Goal: Download file/media

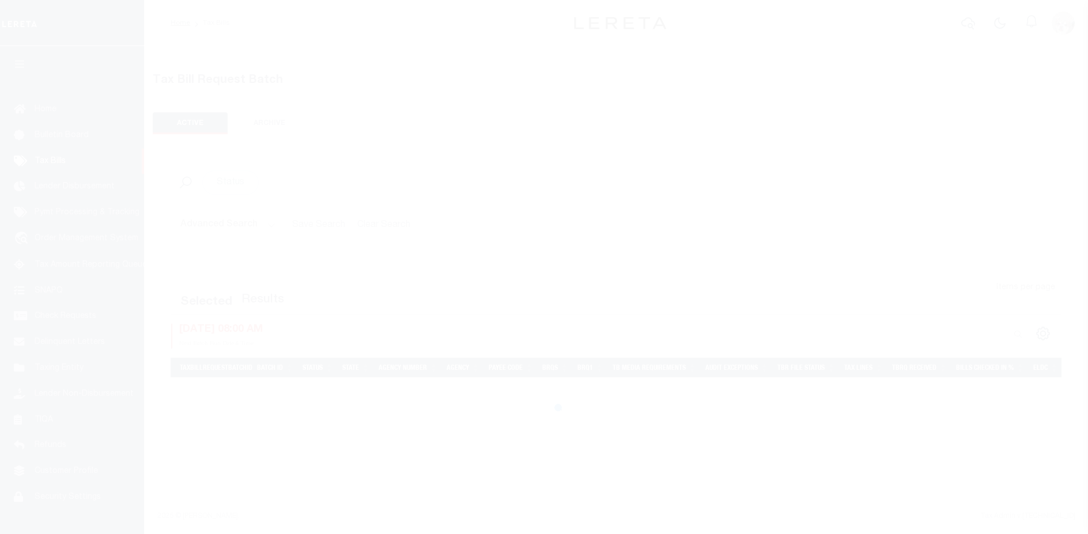
select select
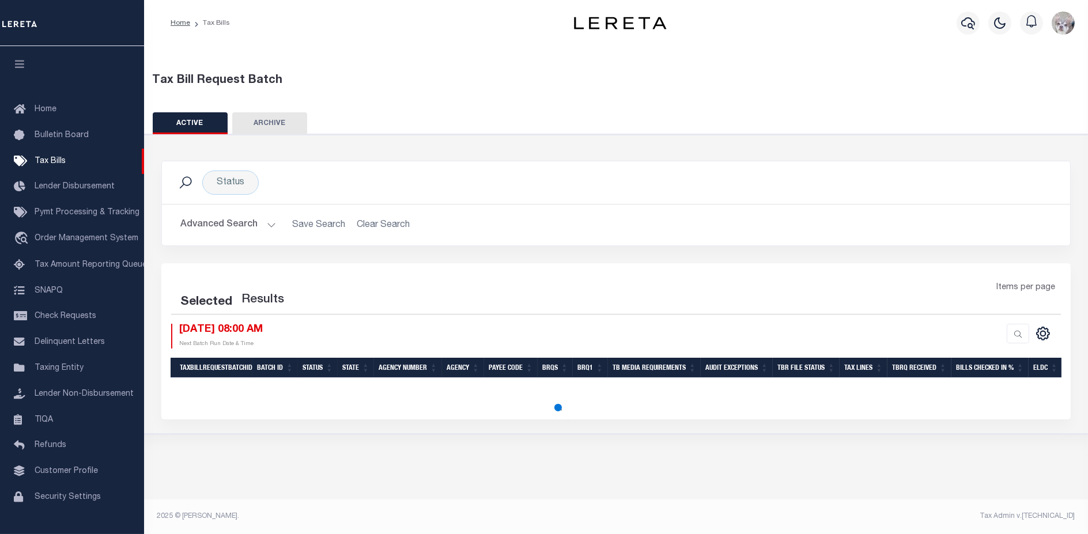
click at [208, 222] on button "Advanced Search" at bounding box center [228, 225] width 96 height 22
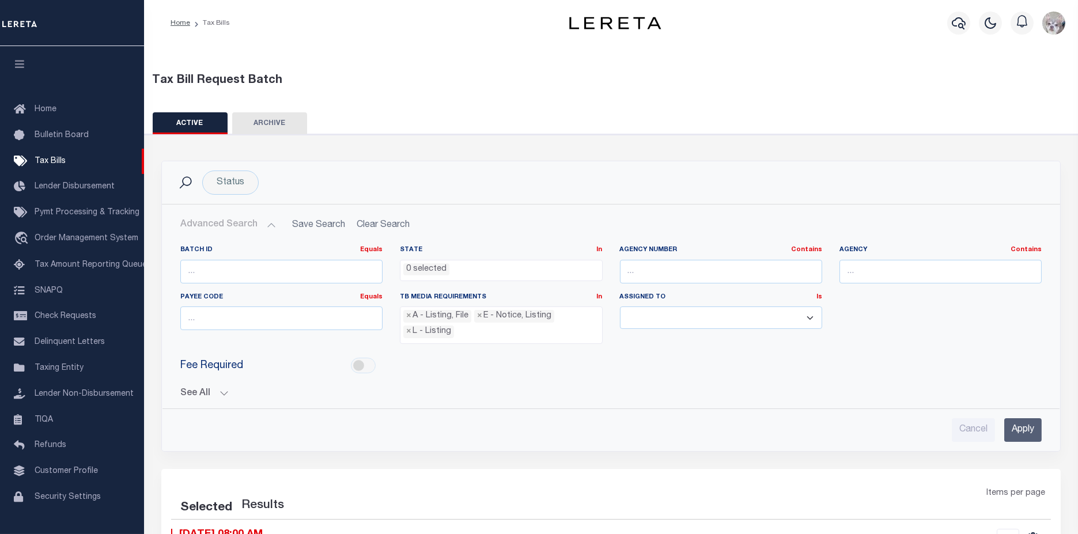
click at [192, 388] on button "See All" at bounding box center [611, 393] width 862 height 11
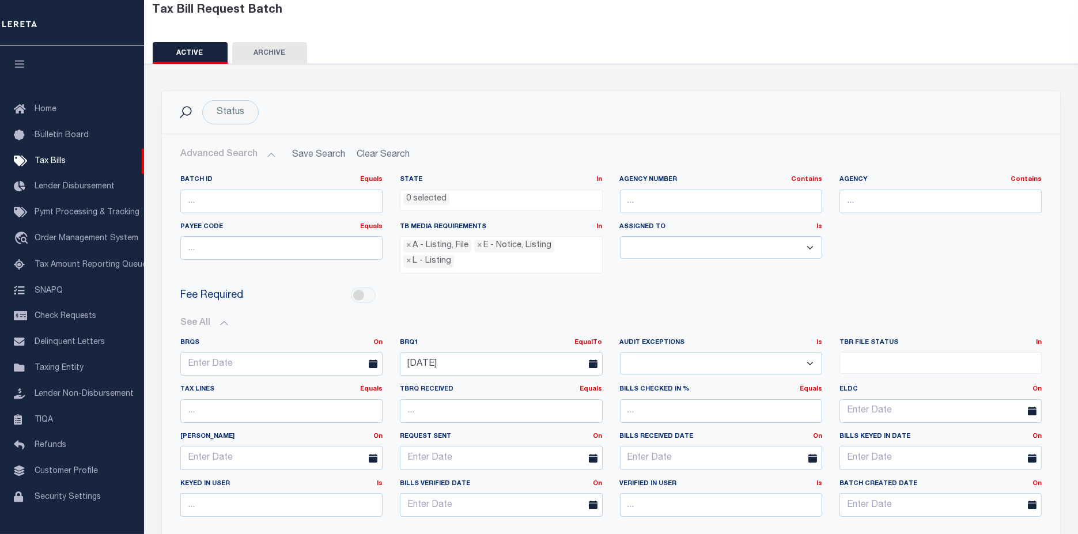
scroll to position [128, 0]
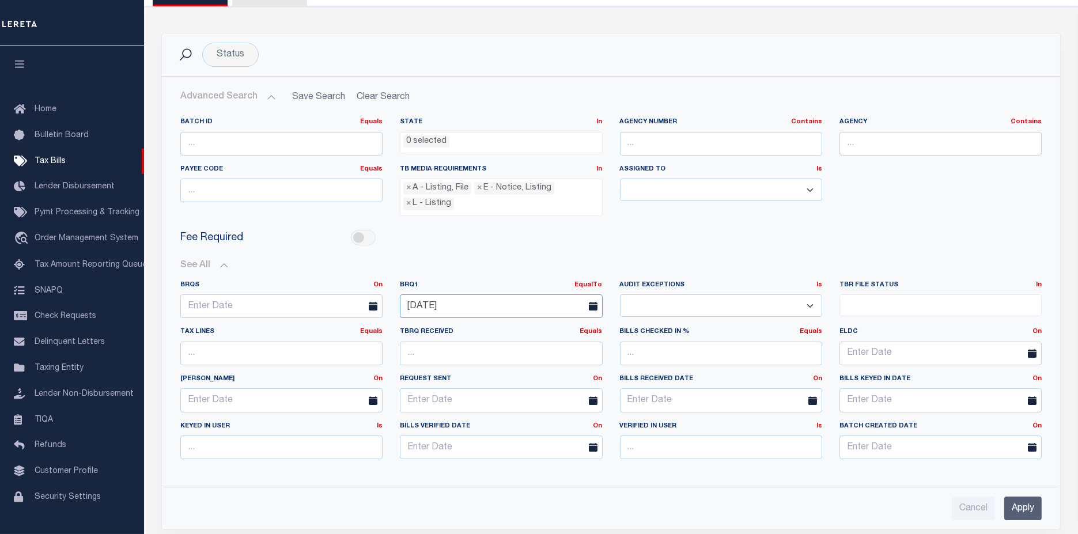
click at [499, 299] on input "[DATE]" at bounding box center [501, 307] width 202 height 24
click at [518, 410] on span "14" at bounding box center [514, 412] width 22 height 22
type input "[DATE]"
click at [1018, 505] on input "Apply" at bounding box center [1023, 509] width 37 height 24
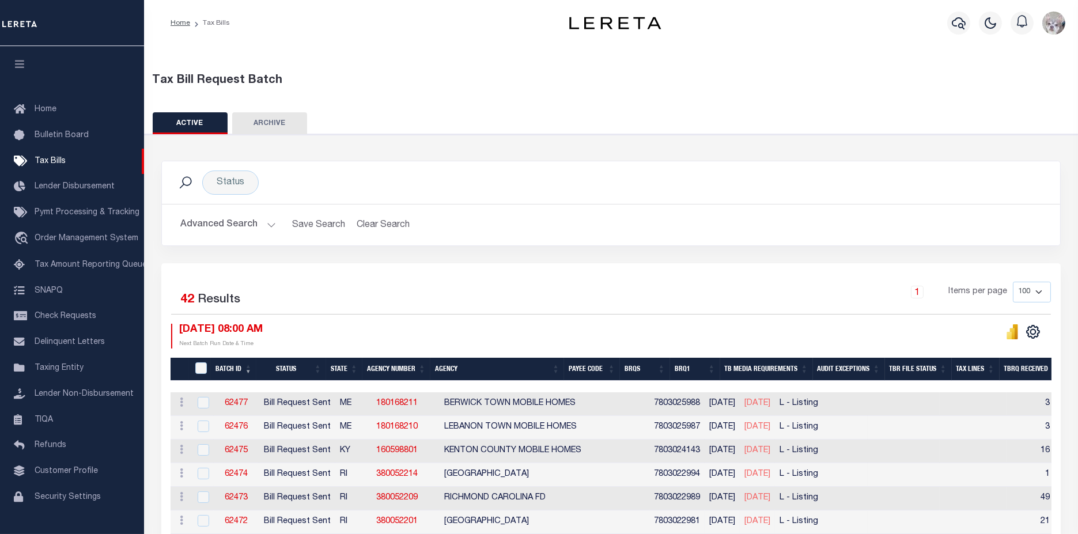
scroll to position [0, 0]
click at [1030, 335] on icon "" at bounding box center [1033, 331] width 15 height 15
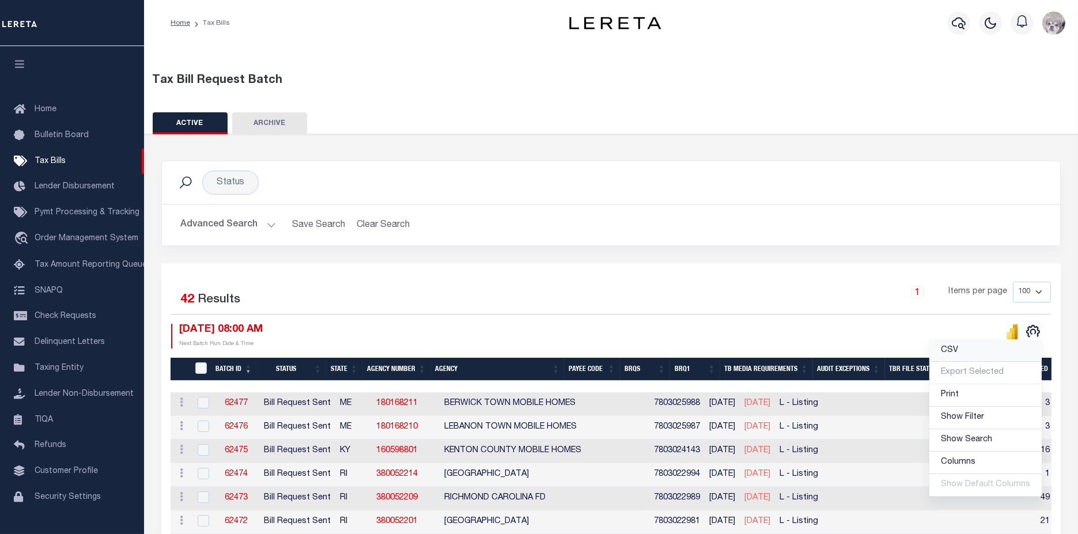
click at [990, 346] on link "CSV" at bounding box center [986, 351] width 112 height 22
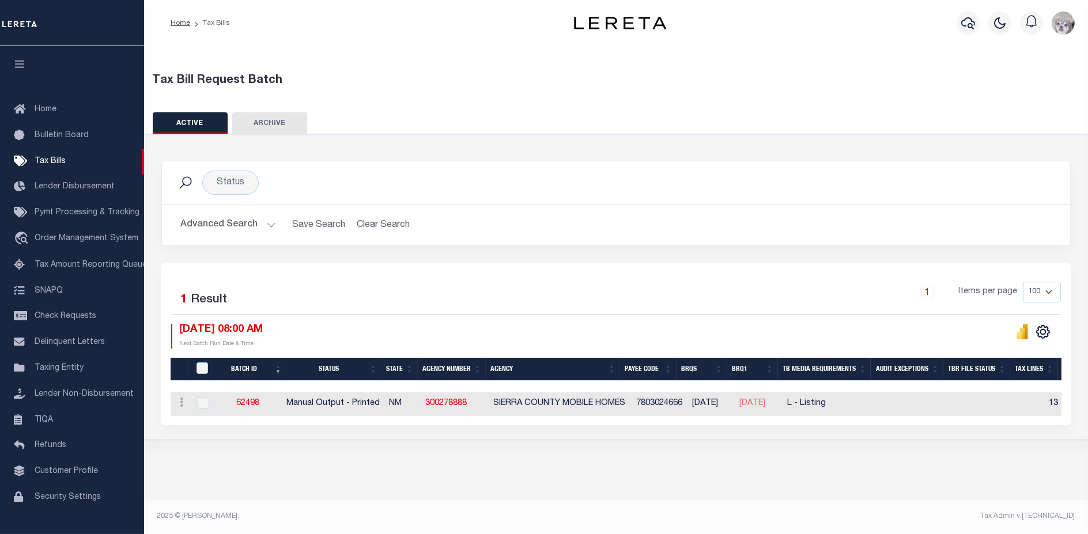
click at [242, 229] on button "Advanced Search" at bounding box center [228, 225] width 96 height 22
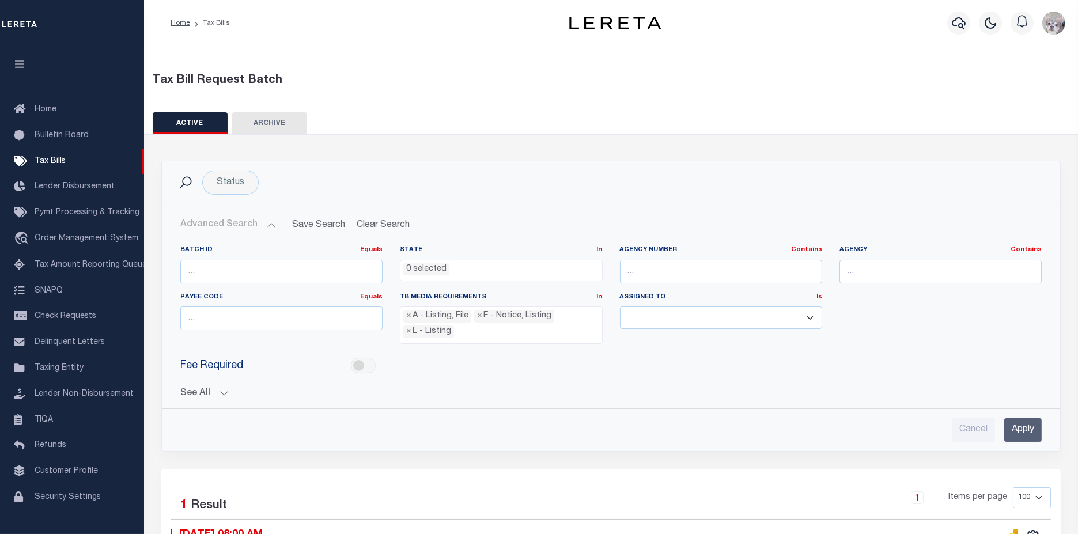
click at [196, 394] on button "See All" at bounding box center [611, 393] width 862 height 11
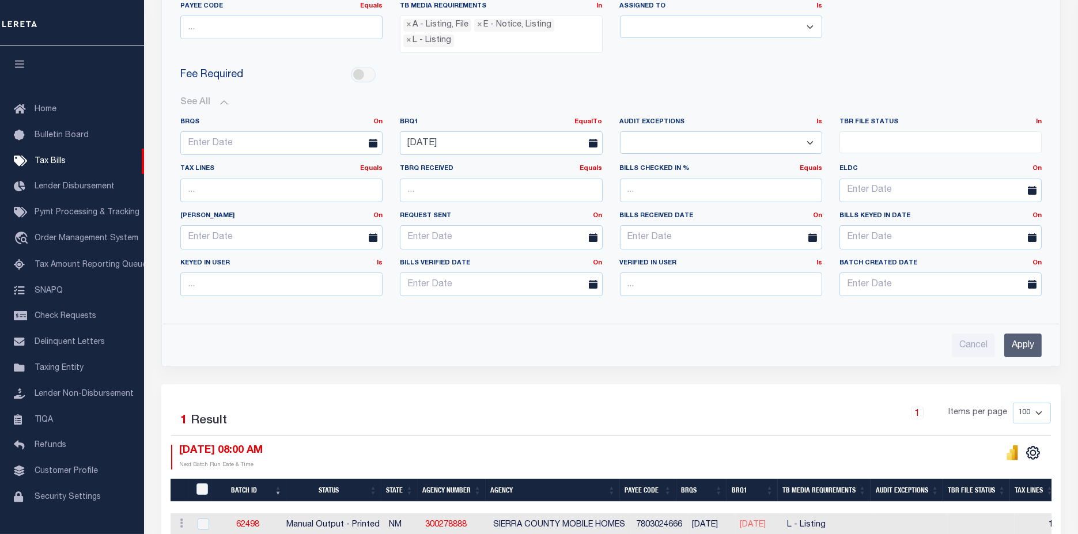
scroll to position [354, 0]
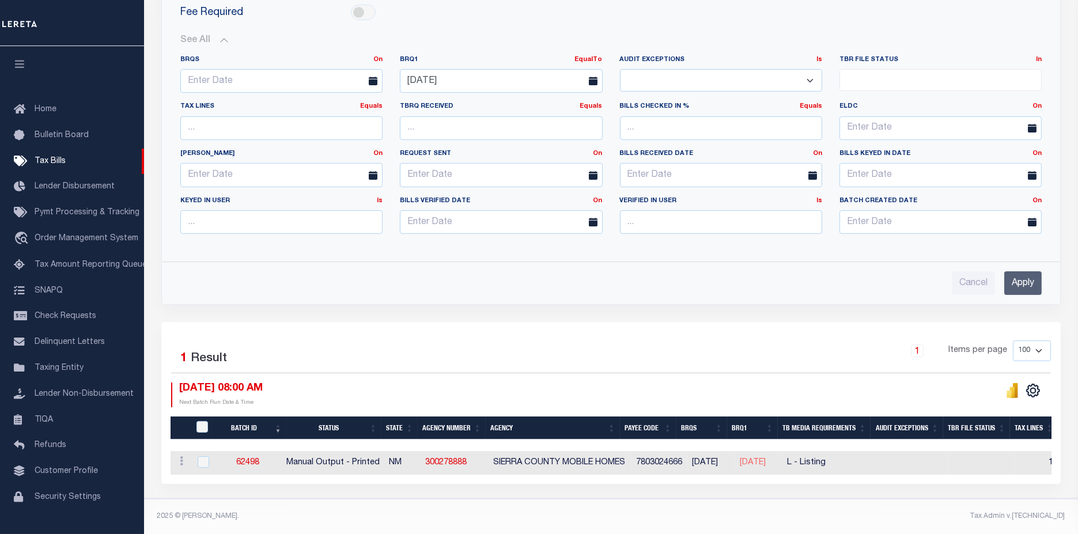
click at [1016, 273] on input "Apply" at bounding box center [1023, 283] width 37 height 24
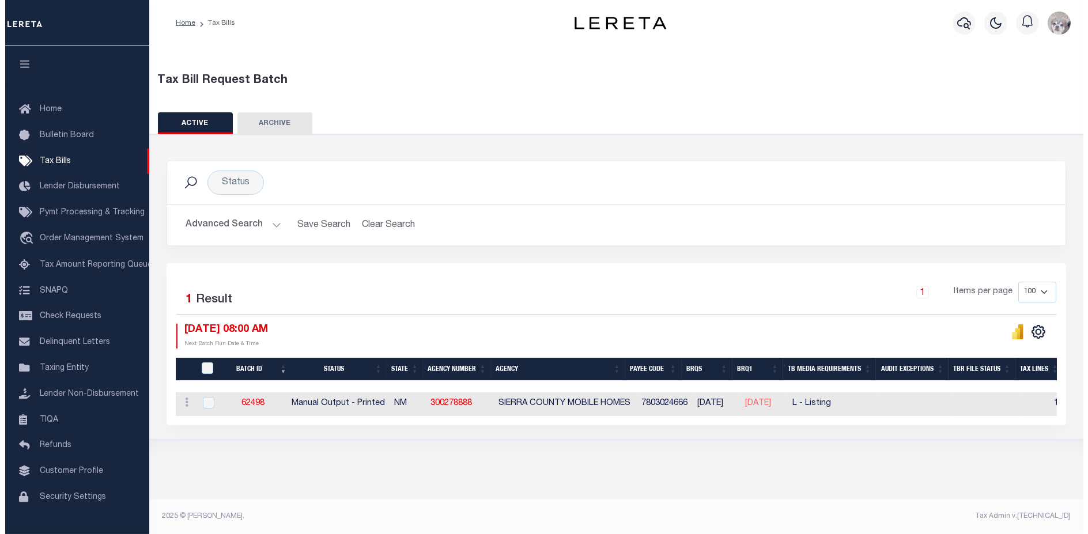
scroll to position [0, 0]
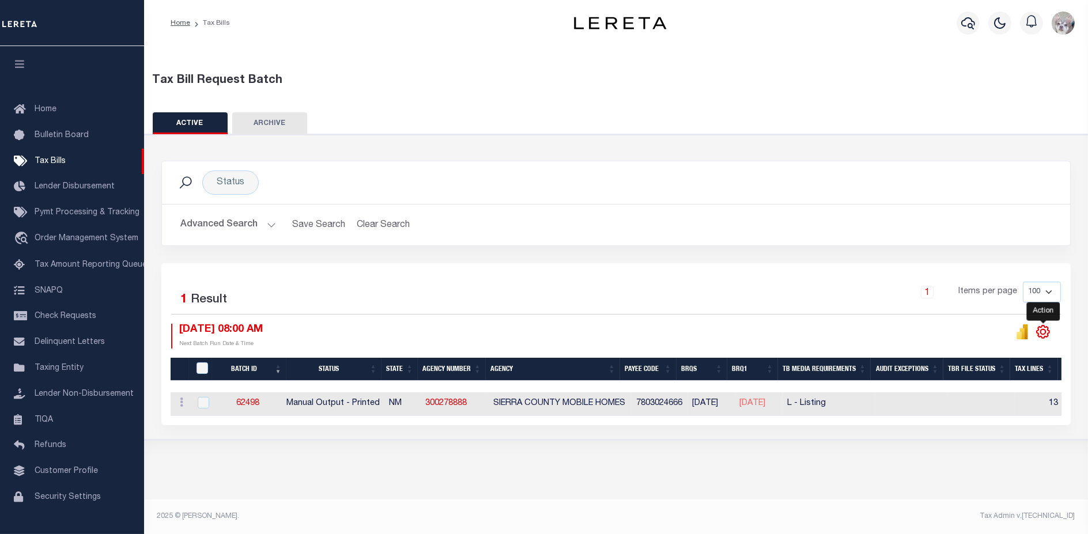
click at [1044, 331] on icon "" at bounding box center [1043, 331] width 15 height 15
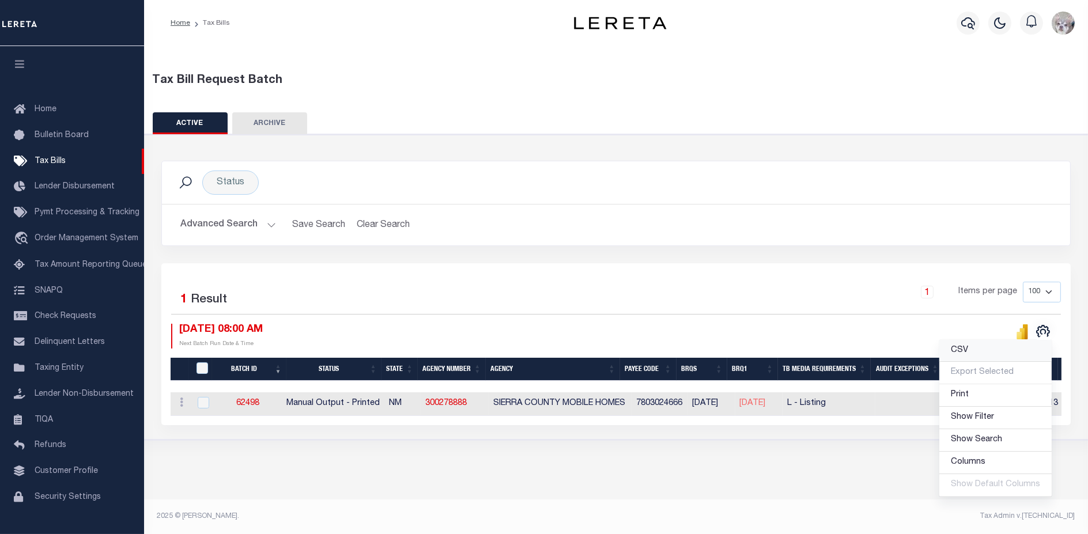
click at [961, 347] on span "CSV" at bounding box center [959, 350] width 17 height 8
